Goal: Information Seeking & Learning: Learn about a topic

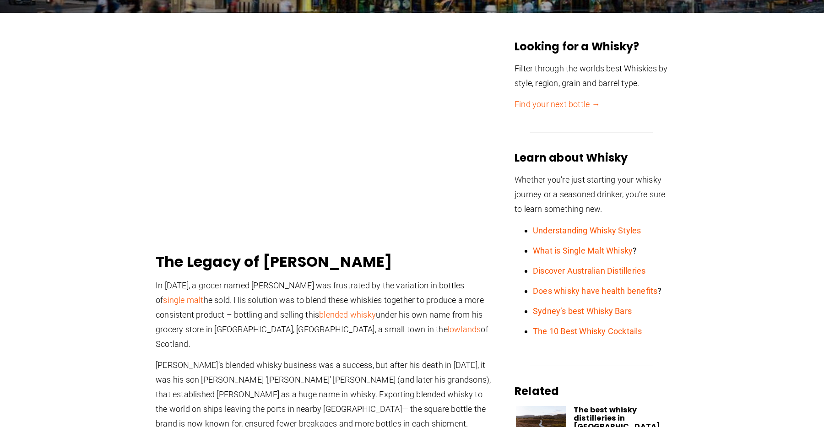
scroll to position [231, 0]
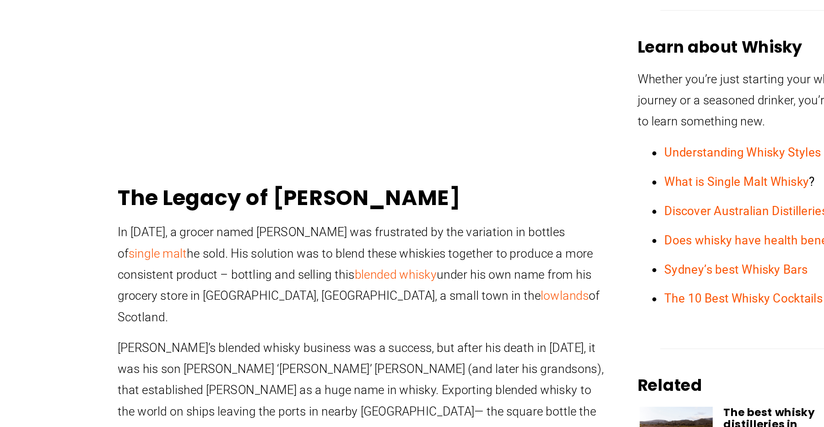
click at [238, 310] on p "In [DATE], a grocer named [PERSON_NAME] was frustrated by the variation in bott…" at bounding box center [325, 312] width 339 height 73
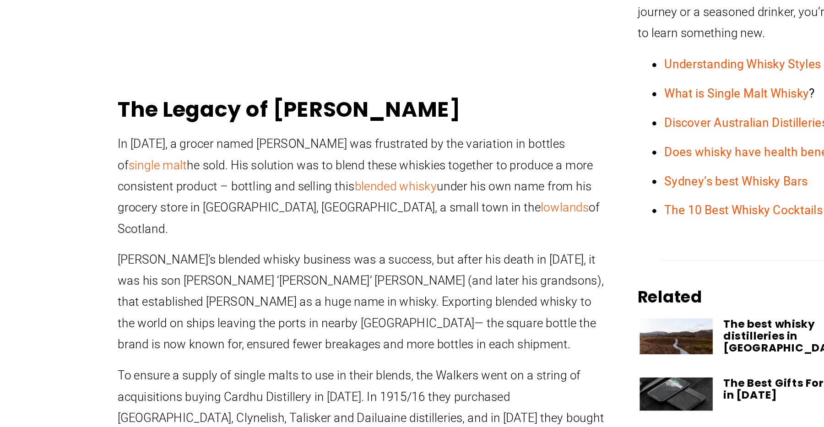
scroll to position [283, 0]
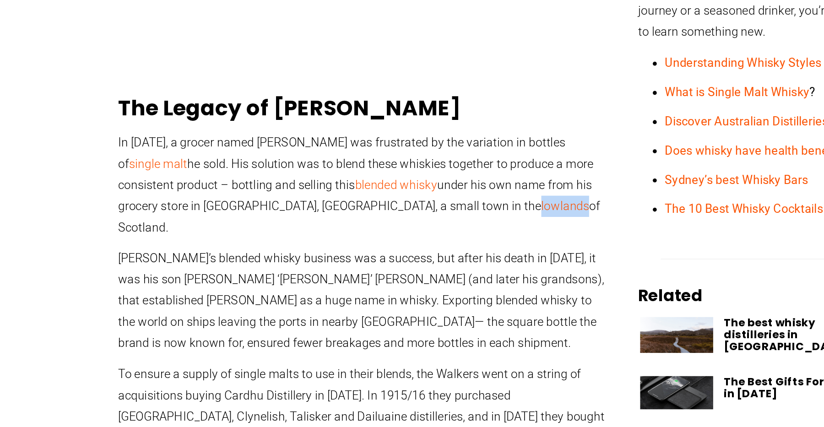
click at [245, 238] on p "In [DATE], a grocer named [PERSON_NAME] was frustrated by the variation in bott…" at bounding box center [325, 259] width 339 height 73
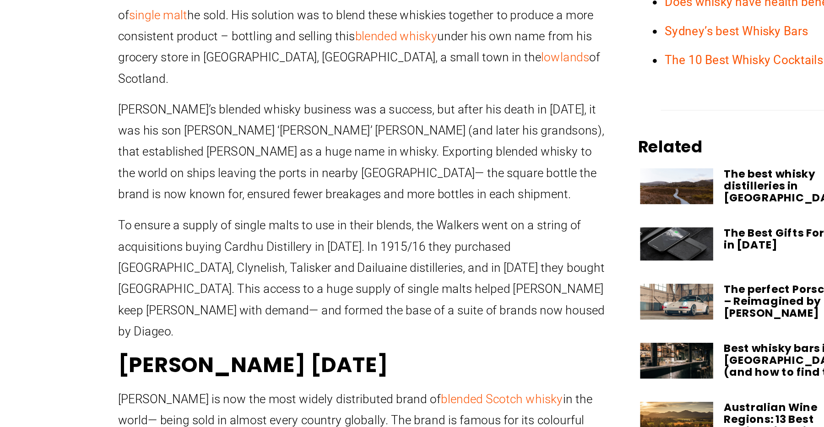
scroll to position [386, 0]
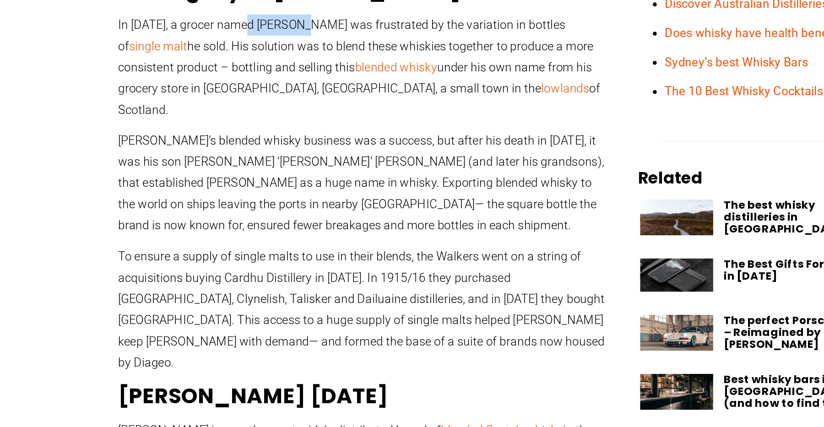
drag, startPoint x: 291, startPoint y: 128, endPoint x: 247, endPoint y: 129, distance: 44.0
click at [247, 129] on p "In [DATE], a grocer named [PERSON_NAME] was frustrated by the variation in bott…" at bounding box center [325, 156] width 339 height 73
click at [248, 131] on p "In [DATE], a grocer named [PERSON_NAME] was frustrated by the variation in bott…" at bounding box center [325, 156] width 339 height 73
drag, startPoint x: 248, startPoint y: 131, endPoint x: 287, endPoint y: 131, distance: 39.4
click at [287, 131] on p "In [DATE], a grocer named [PERSON_NAME] was frustrated by the variation in bott…" at bounding box center [325, 156] width 339 height 73
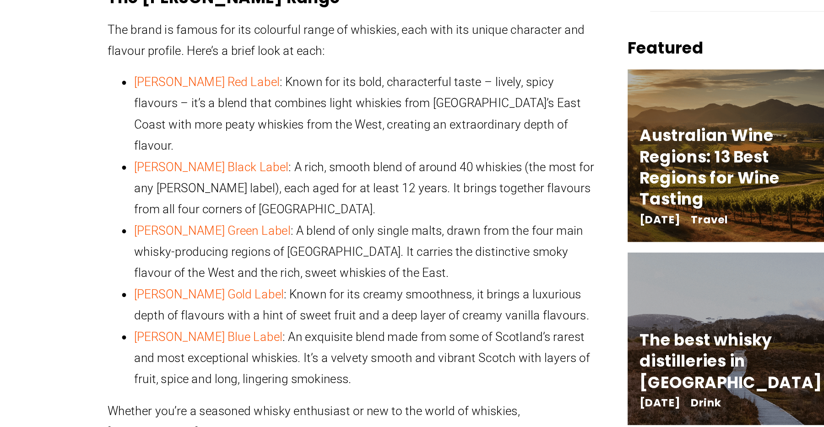
scroll to position [867, 0]
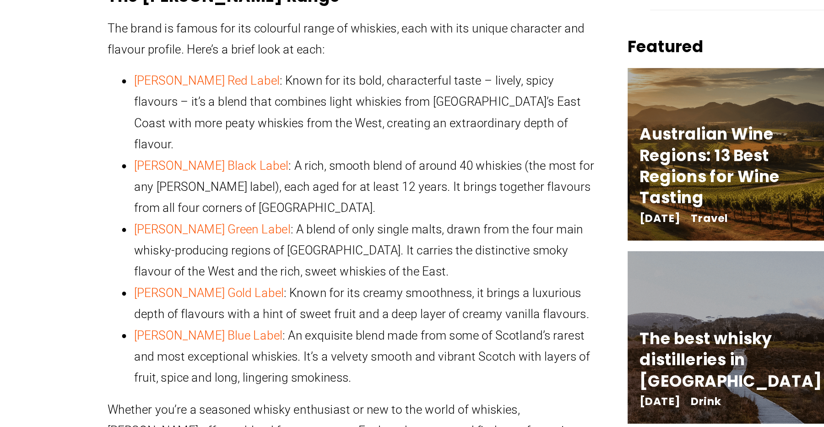
click at [316, 239] on li "[PERSON_NAME] Black Label : A rich, smooth blend of around 40 whiskies (the mos…" at bounding box center [334, 261] width 321 height 44
click at [318, 239] on li "[PERSON_NAME] Black Label : A rich, smooth blend of around 40 whiskies (the mos…" at bounding box center [334, 261] width 321 height 44
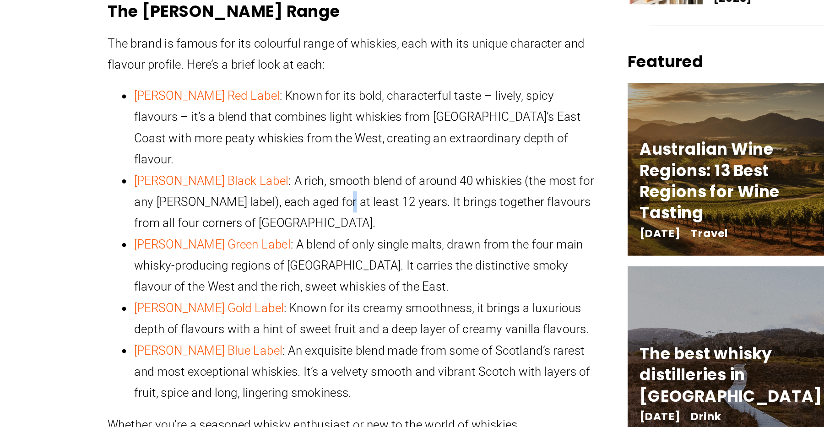
scroll to position [966, 0]
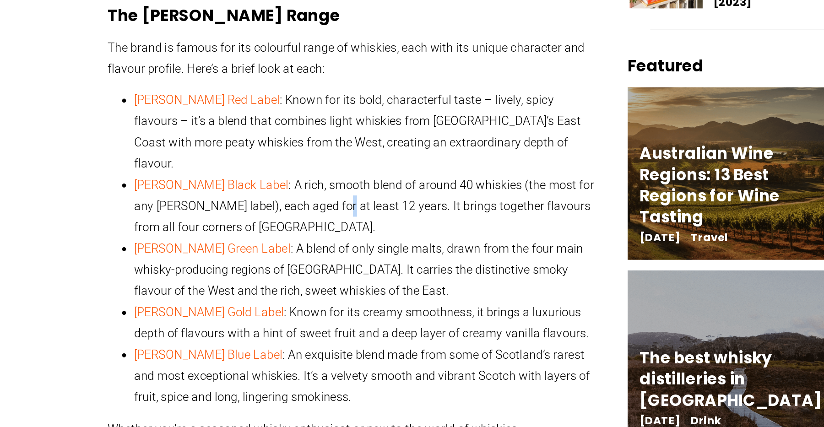
click at [319, 140] on li "[PERSON_NAME] Black Label : A rich, smooth blend of around 40 whiskies (the mos…" at bounding box center [334, 162] width 321 height 44
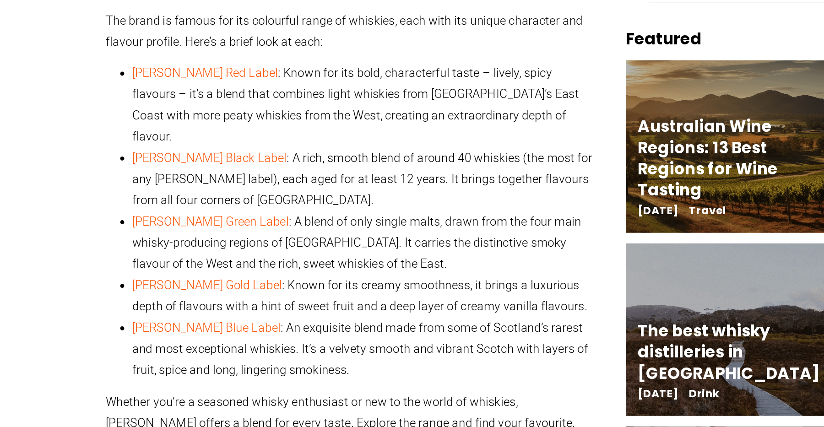
drag, startPoint x: 358, startPoint y: 155, endPoint x: 358, endPoint y: 163, distance: 7.8
click at [358, 184] on li "[PERSON_NAME] Green Label : A blend of only single malts, drawn from the four m…" at bounding box center [334, 206] width 321 height 44
drag, startPoint x: 358, startPoint y: 163, endPoint x: 354, endPoint y: 168, distance: 6.0
click at [354, 184] on li "[PERSON_NAME] Green Label : A blend of only single malts, drawn from the four m…" at bounding box center [334, 206] width 321 height 44
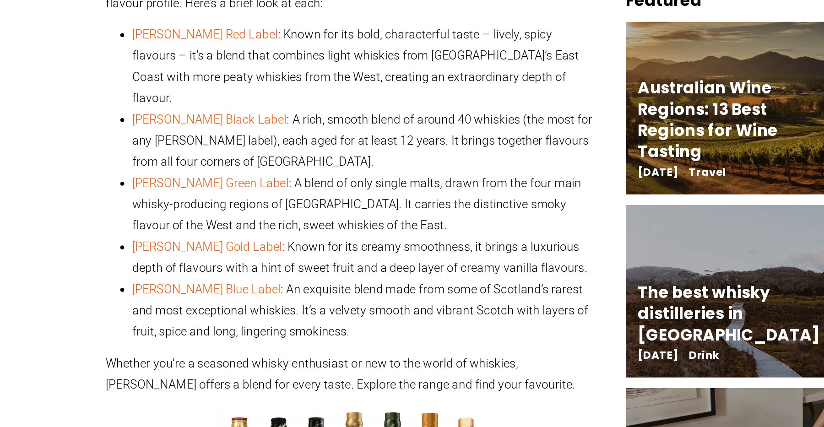
click at [348, 228] on li "[PERSON_NAME] Gold Label : Known for its creamy smoothness, it brings a luxurio…" at bounding box center [334, 242] width 321 height 29
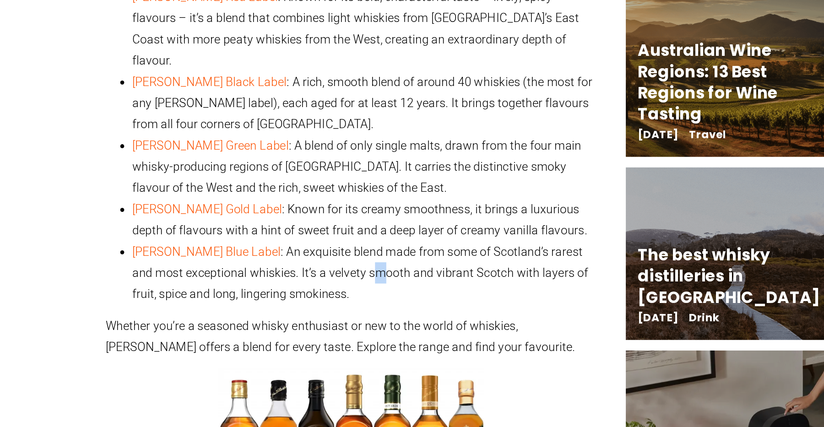
drag, startPoint x: 347, startPoint y: 228, endPoint x: 345, endPoint y: 237, distance: 8.8
click at [345, 257] on li "[PERSON_NAME] Blue Label : An exquisite blend made from some of Scotland’s rare…" at bounding box center [334, 279] width 321 height 44
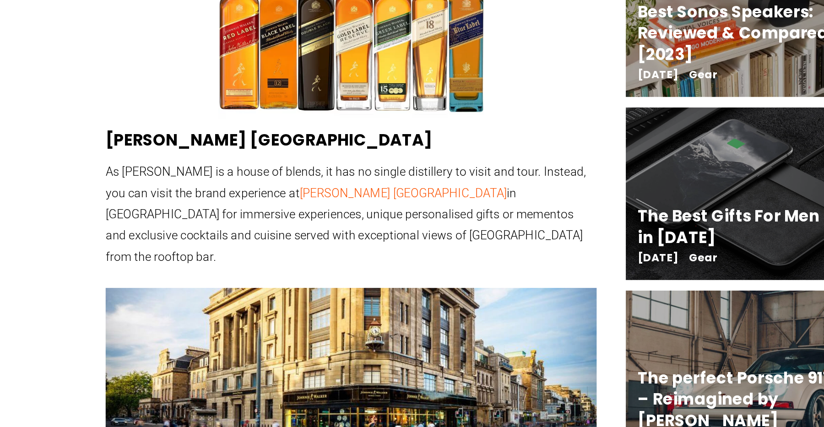
scroll to position [1229, 0]
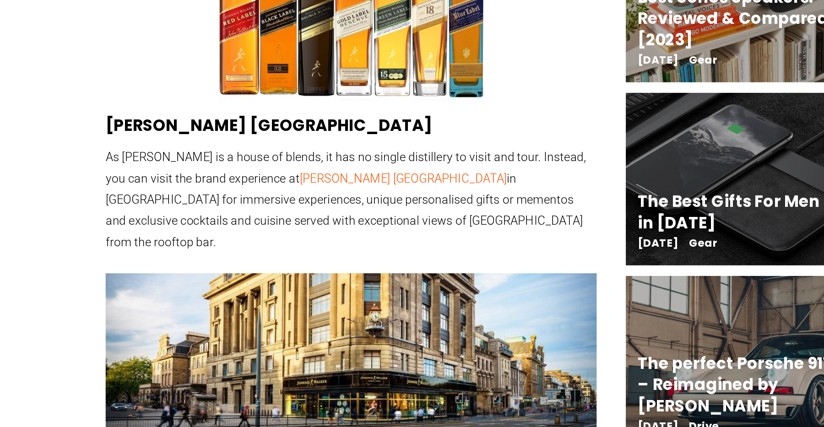
click at [386, 234] on p "As [PERSON_NAME] is a house of blends, it has no single distillery to visit and…" at bounding box center [325, 270] width 339 height 73
click at [422, 234] on p "As [PERSON_NAME] is a house of blends, it has no single distillery to visit and…" at bounding box center [325, 270] width 339 height 73
click at [424, 234] on p "As [PERSON_NAME] is a house of blends, it has no single distillery to visit and…" at bounding box center [325, 270] width 339 height 73
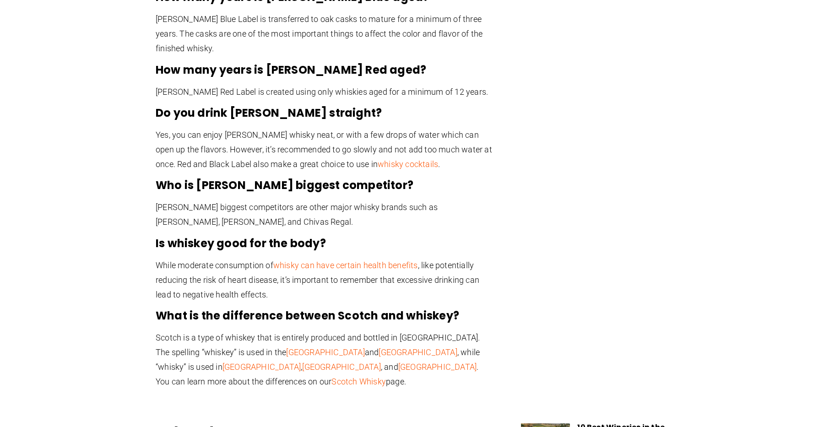
scroll to position [2219, 0]
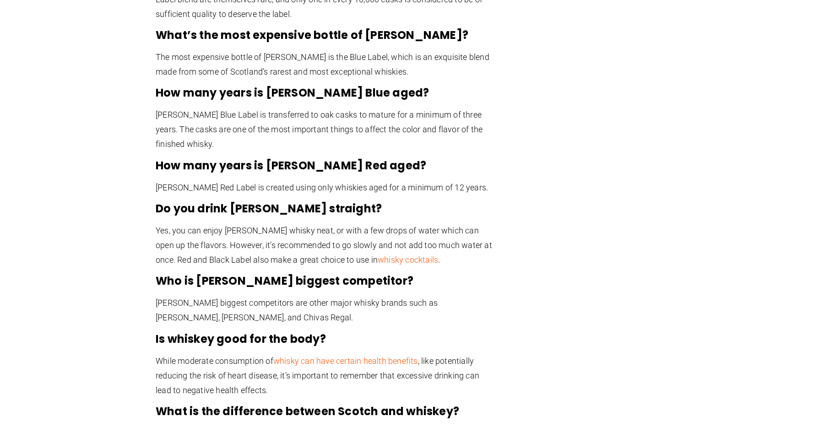
click at [226, 223] on p "Yes, you can enjoy [PERSON_NAME] whisky neat, or with a few drops of water whic…" at bounding box center [325, 245] width 339 height 44
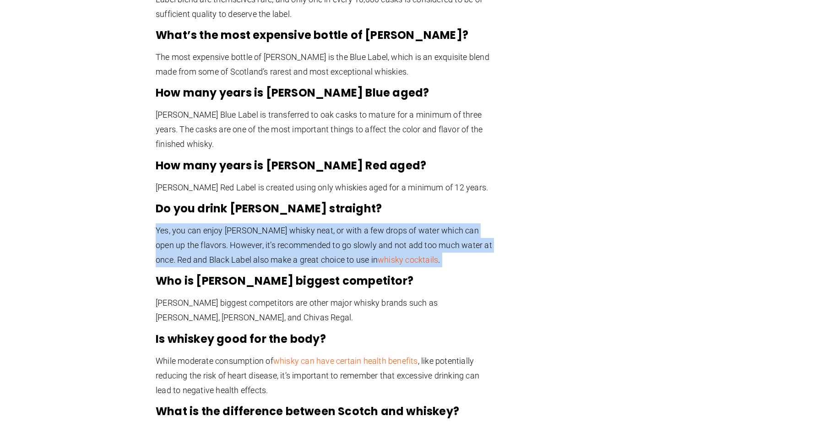
click at [226, 223] on p "Yes, you can enjoy [PERSON_NAME] whisky neat, or with a few drops of water whic…" at bounding box center [325, 245] width 339 height 44
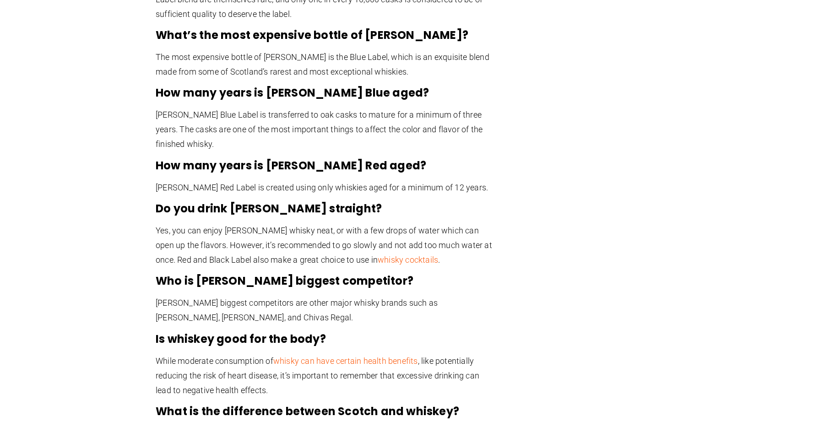
click at [245, 296] on p "[PERSON_NAME] biggest competitors are other major whisky brands such as [PERSON…" at bounding box center [325, 310] width 339 height 29
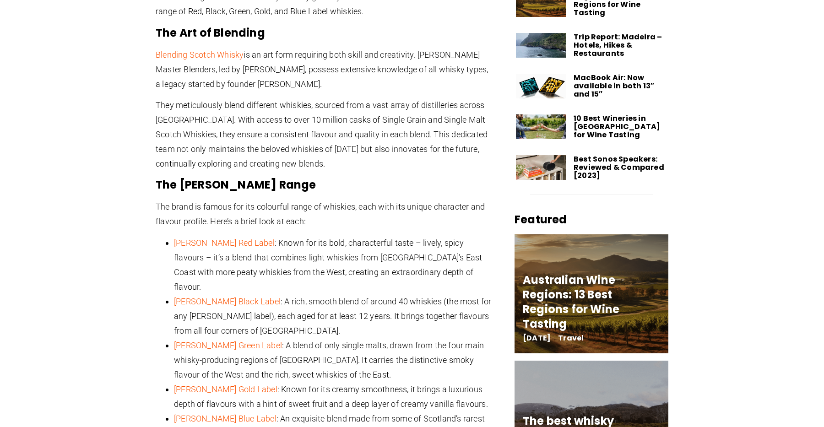
scroll to position [1460, 0]
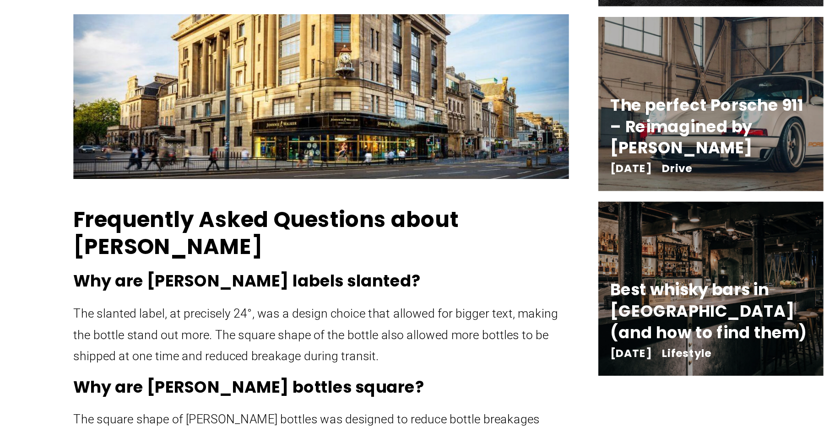
click at [334, 287] on p "The slanted label, at precisely 24°, was a design choice that allowed for bigge…" at bounding box center [325, 309] width 339 height 44
click at [293, 287] on p "The slanted label, at precisely 24°, was a design choice that allowed for bigge…" at bounding box center [325, 309] width 339 height 44
click at [295, 287] on p "The slanted label, at precisely 24°, was a design choice that allowed for bigge…" at bounding box center [325, 309] width 339 height 44
click at [299, 287] on p "The slanted label, at precisely 24°, was a design choice that allowed for bigge…" at bounding box center [325, 309] width 339 height 44
click at [300, 287] on p "The slanted label, at precisely 24°, was a design choice that allowed for bigge…" at bounding box center [325, 309] width 339 height 44
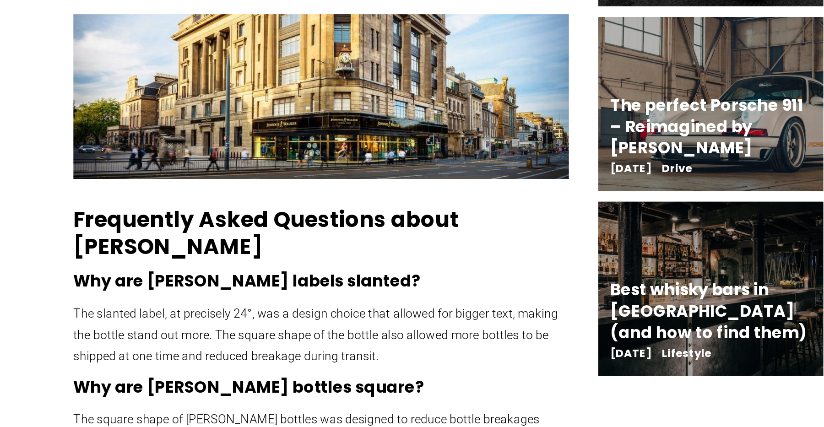
click at [299, 287] on p "The slanted label, at precisely 24°, was a design choice that allowed for bigge…" at bounding box center [325, 309] width 339 height 44
drag, startPoint x: 306, startPoint y: 250, endPoint x: 328, endPoint y: 250, distance: 21.5
click at [328, 287] on p "The slanted label, at precisely 24°, was a design choice that allowed for bigge…" at bounding box center [325, 309] width 339 height 44
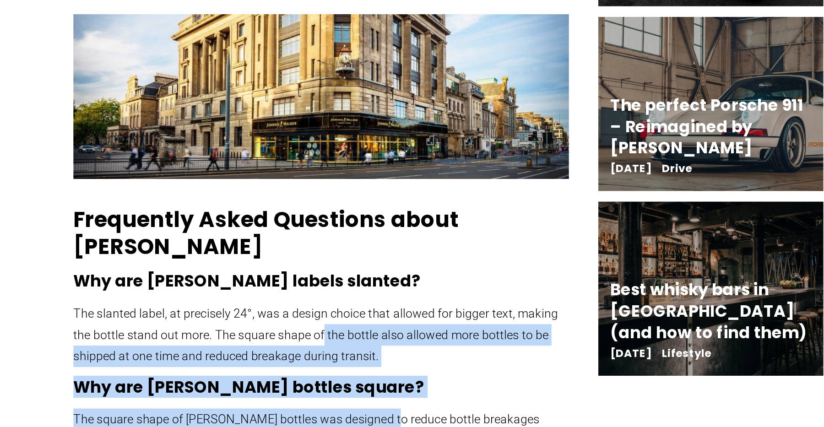
drag, startPoint x: 327, startPoint y: 251, endPoint x: 372, endPoint y: 307, distance: 71.4
click at [372, 307] on div "The Legacy of [PERSON_NAME] In [DATE], a grocer named [PERSON_NAME] was frustra…" at bounding box center [325, 24] width 339 height 2440
click at [375, 287] on p "The slanted label, at precisely 24°, was a design choice that allowed for bigge…" at bounding box center [325, 309] width 339 height 44
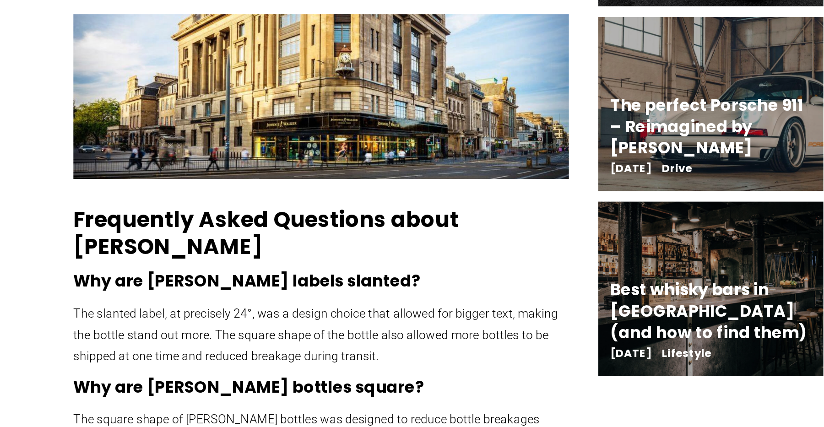
click at [312, 287] on p "The slanted label, at precisely 24°, was a design choice that allowed for bigge…" at bounding box center [325, 309] width 339 height 44
drag, startPoint x: 224, startPoint y: 215, endPoint x: 299, endPoint y: 212, distance: 74.2
click at [299, 265] on h3 "Why are [PERSON_NAME] labels slanted?" at bounding box center [325, 272] width 339 height 15
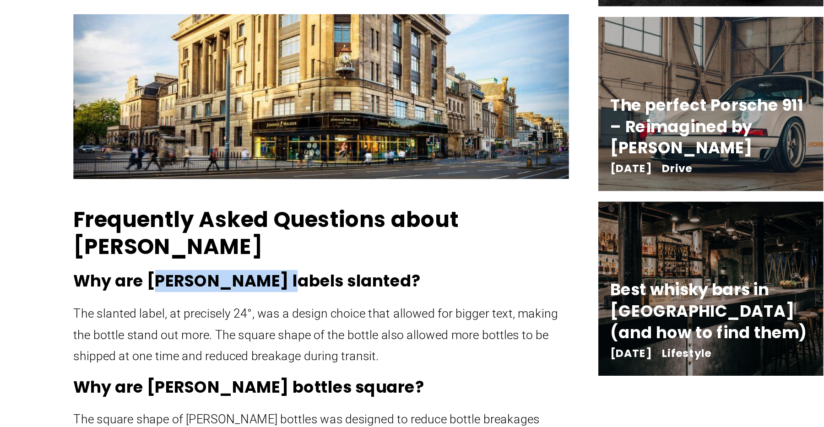
copy h3 "[PERSON_NAME]"
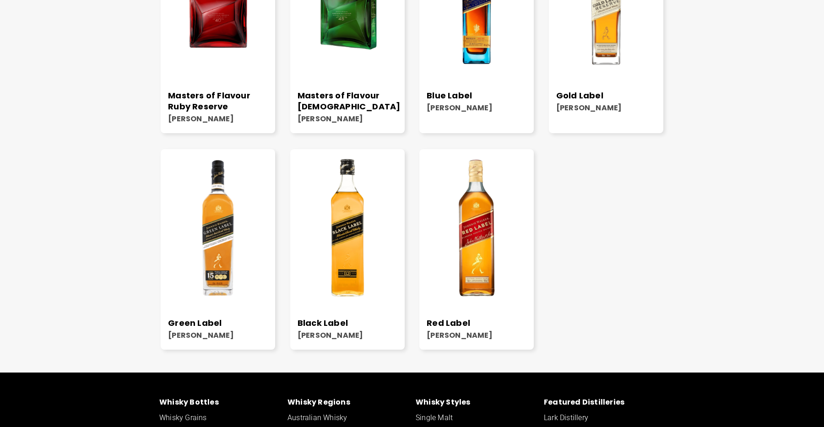
scroll to position [927, 0]
